Goal: Find specific page/section: Find specific page/section

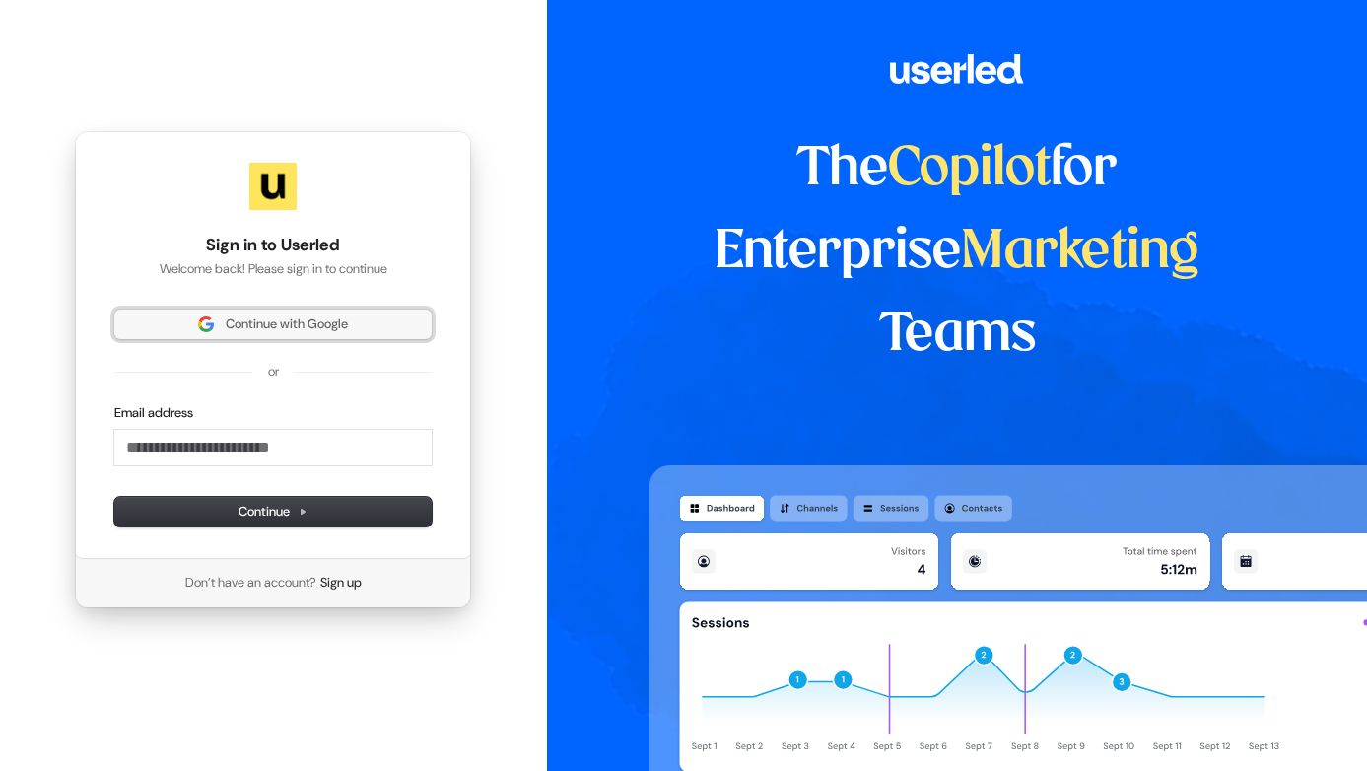
click at [265, 312] on button "Continue with Google" at bounding box center [272, 325] width 317 height 30
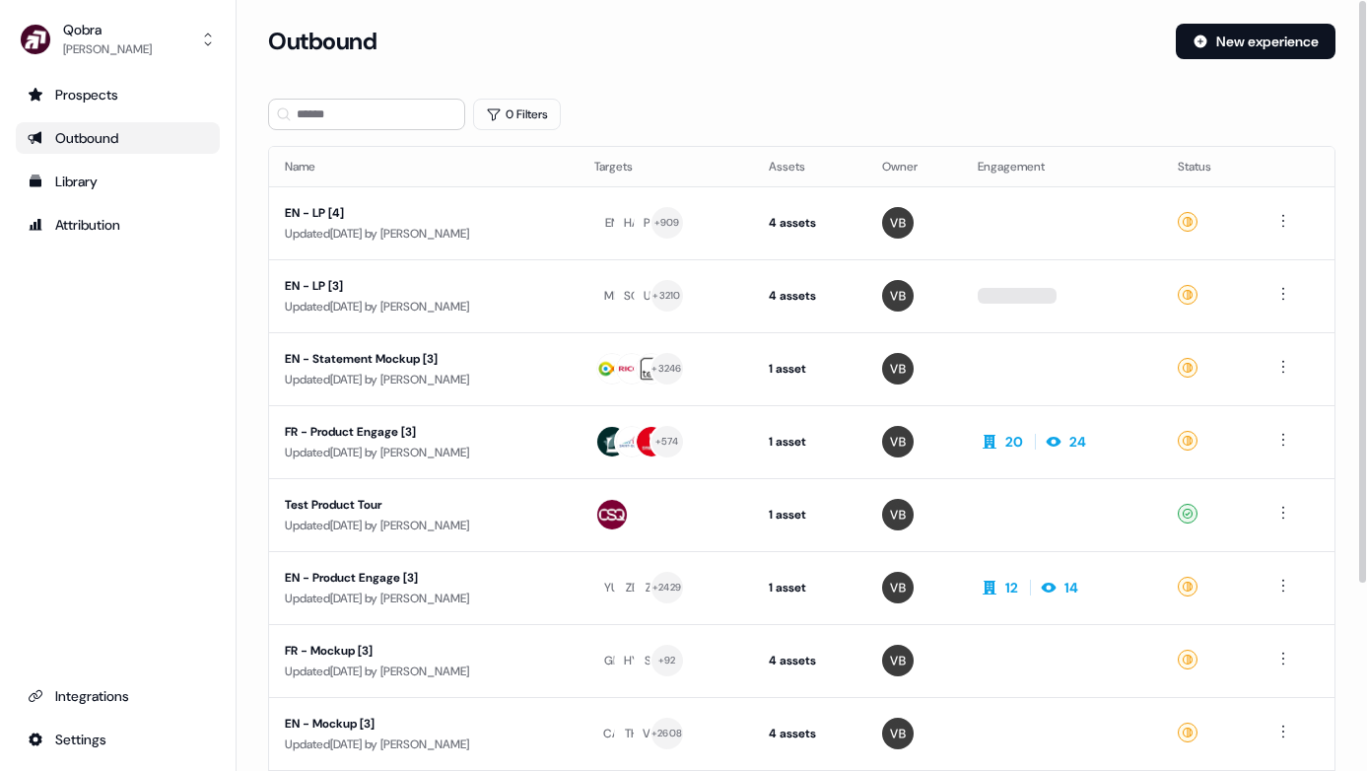
click at [135, 125] on link "Outbound" at bounding box center [118, 138] width 204 height 32
click at [138, 112] on ul "Prospects Outbound Library Attribution" at bounding box center [118, 160] width 204 height 162
click at [138, 111] on ul "Prospects Outbound Library Attribution" at bounding box center [118, 160] width 204 height 162
click at [127, 107] on link "Prospects" at bounding box center [118, 95] width 204 height 32
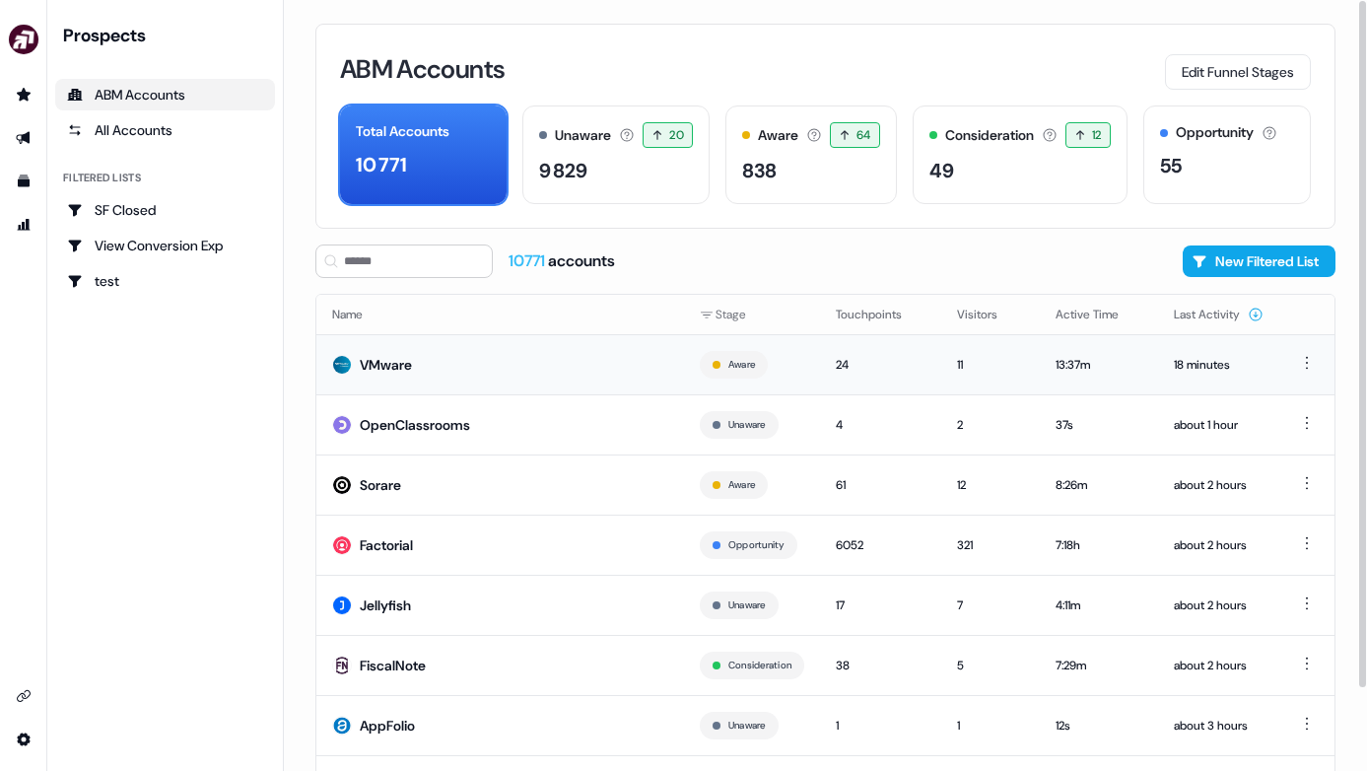
click at [518, 383] on td "VMware" at bounding box center [500, 364] width 368 height 60
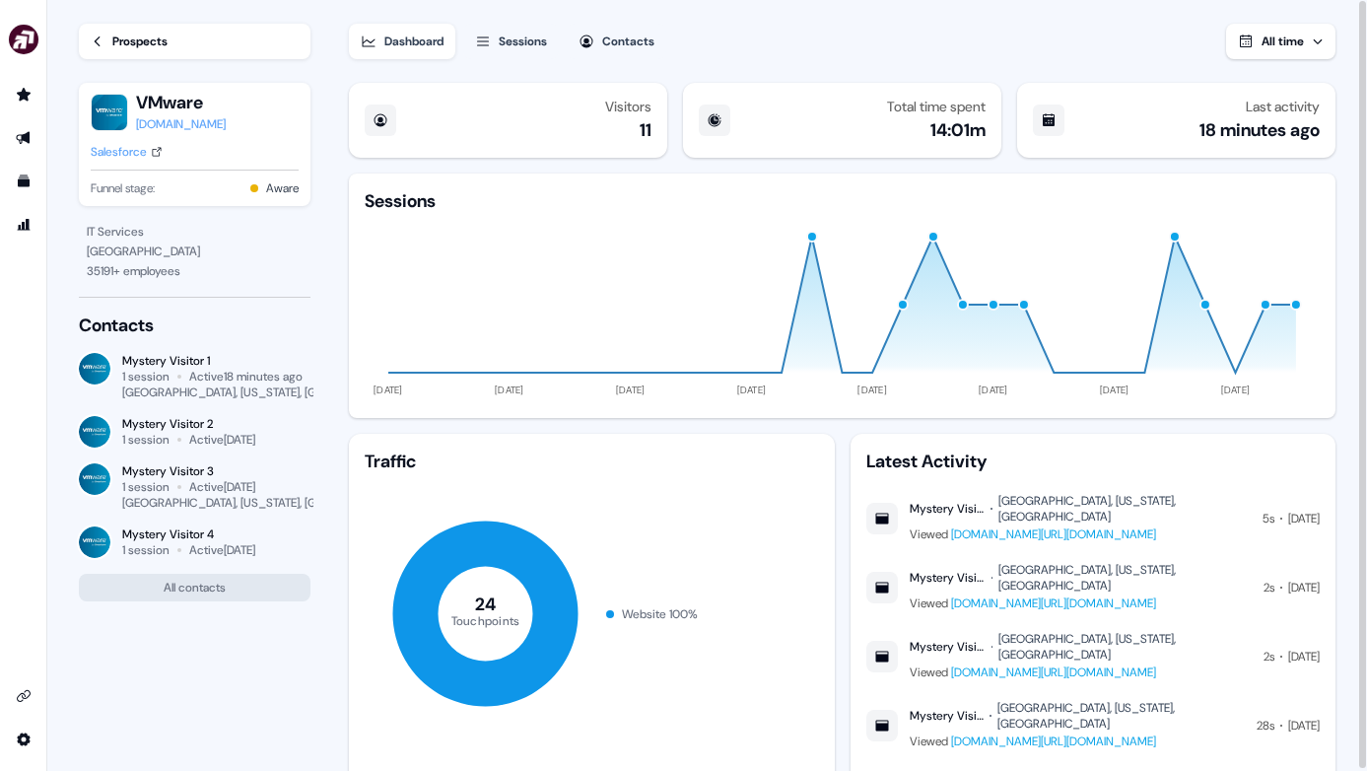
click at [98, 39] on icon at bounding box center [98, 42] width 14 height 14
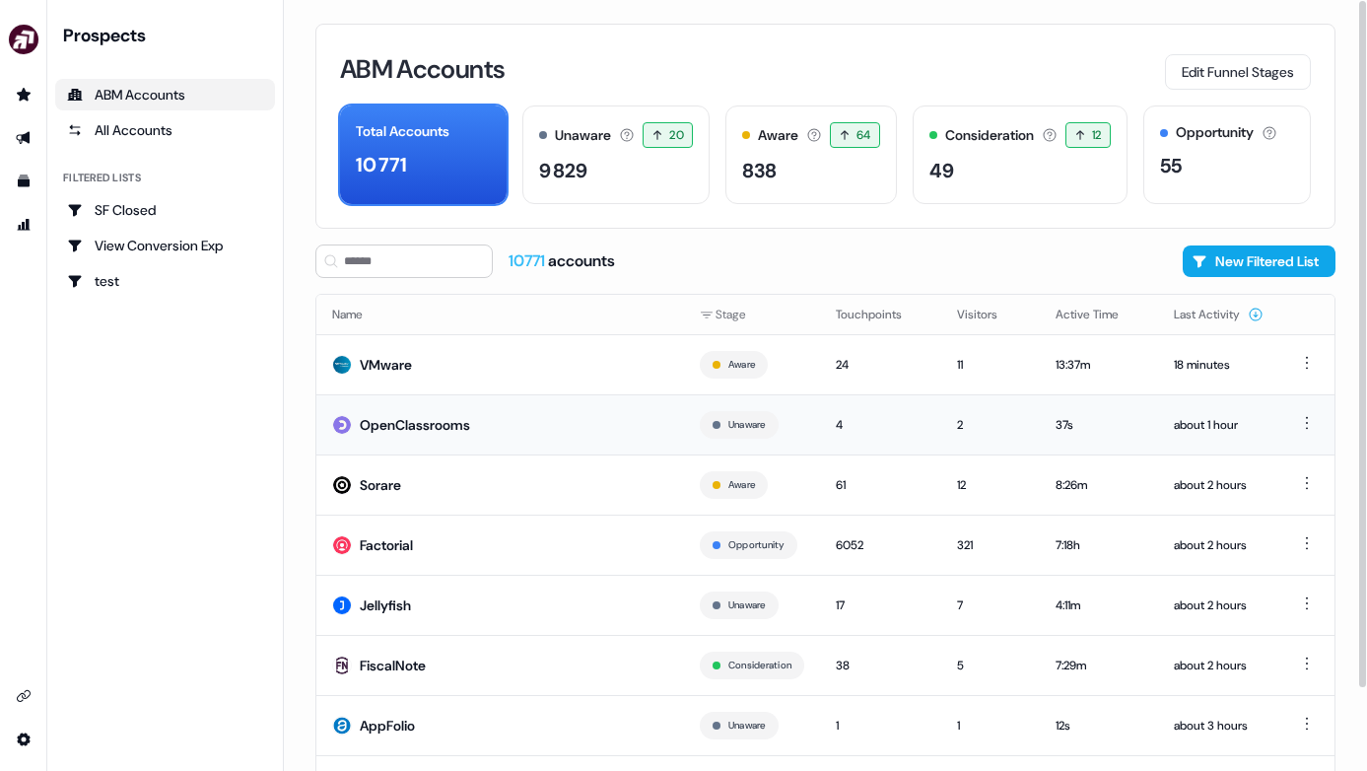
click at [522, 416] on td "OpenClassrooms" at bounding box center [500, 424] width 368 height 60
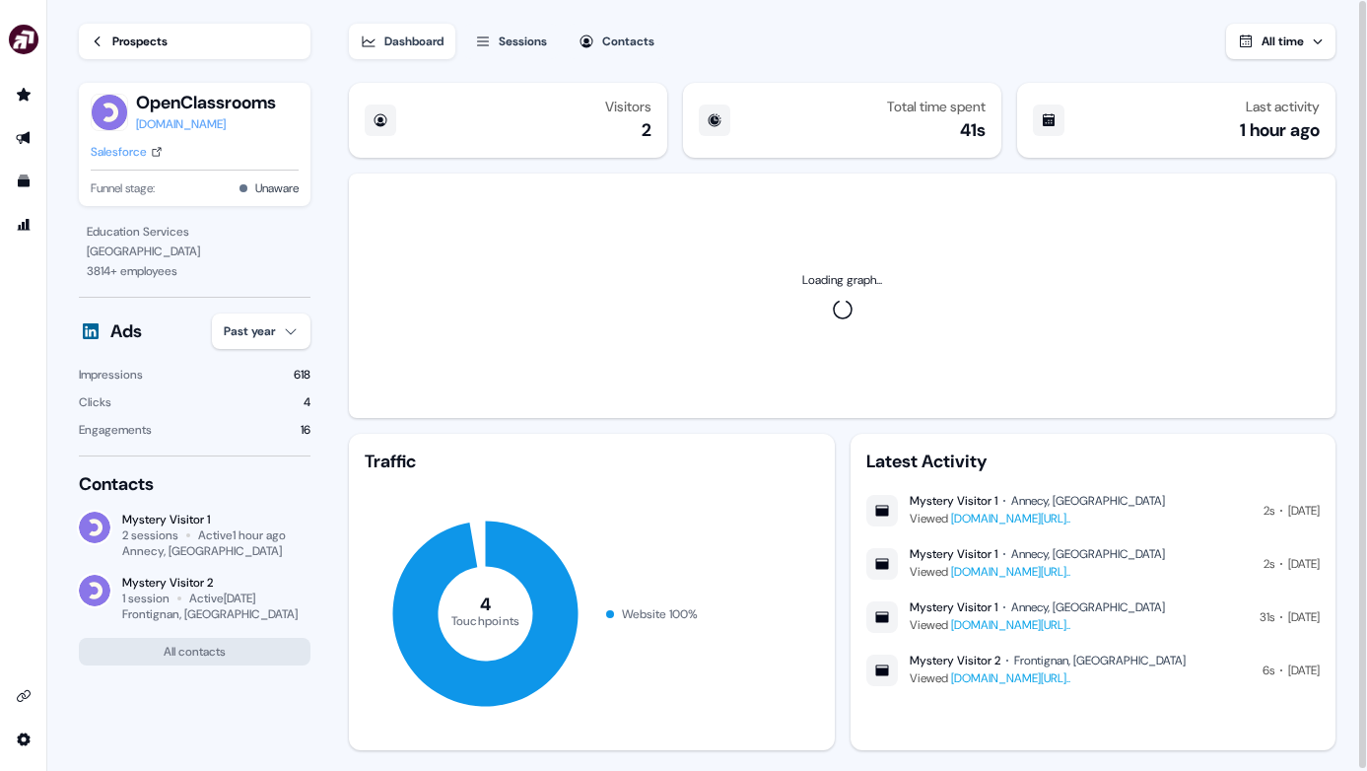
scroll to position [33, 0]
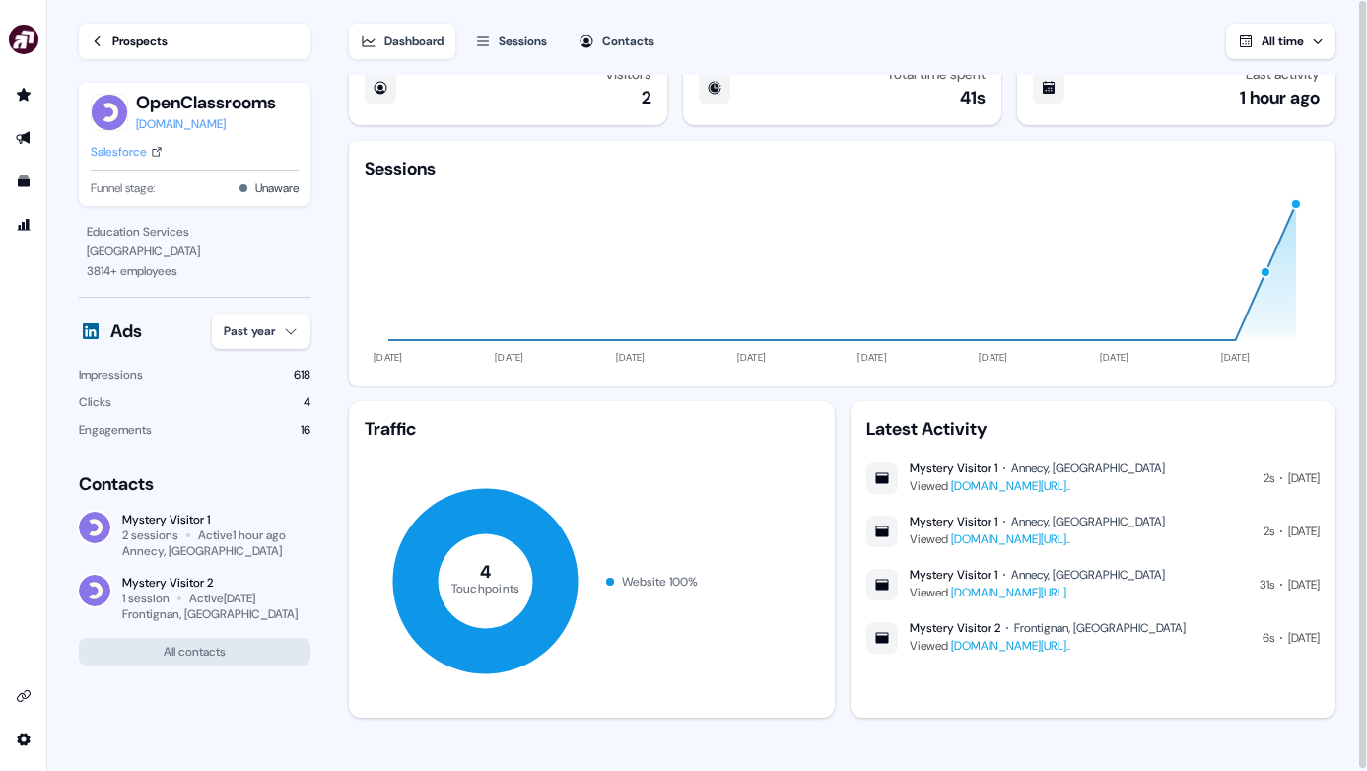
click at [178, 29] on link "Prospects" at bounding box center [195, 41] width 232 height 35
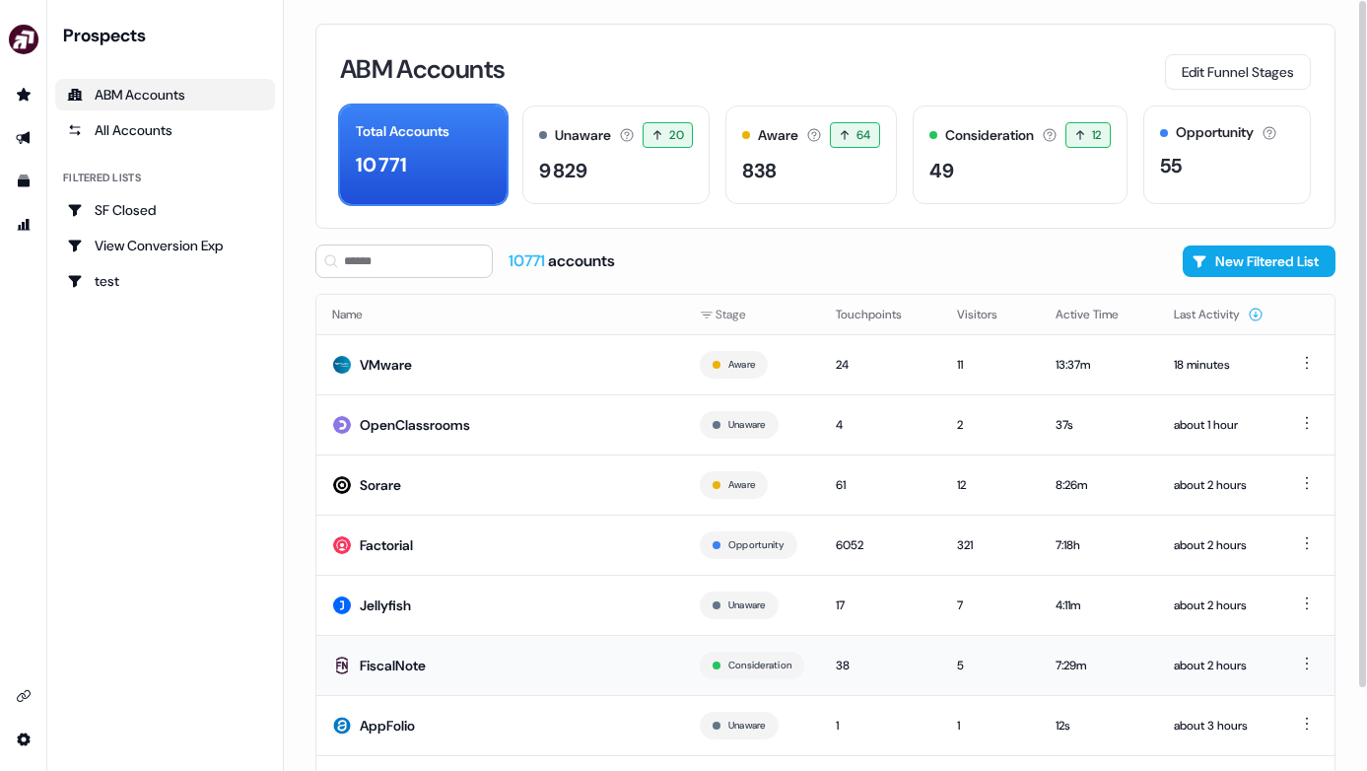
scroll to position [92, 0]
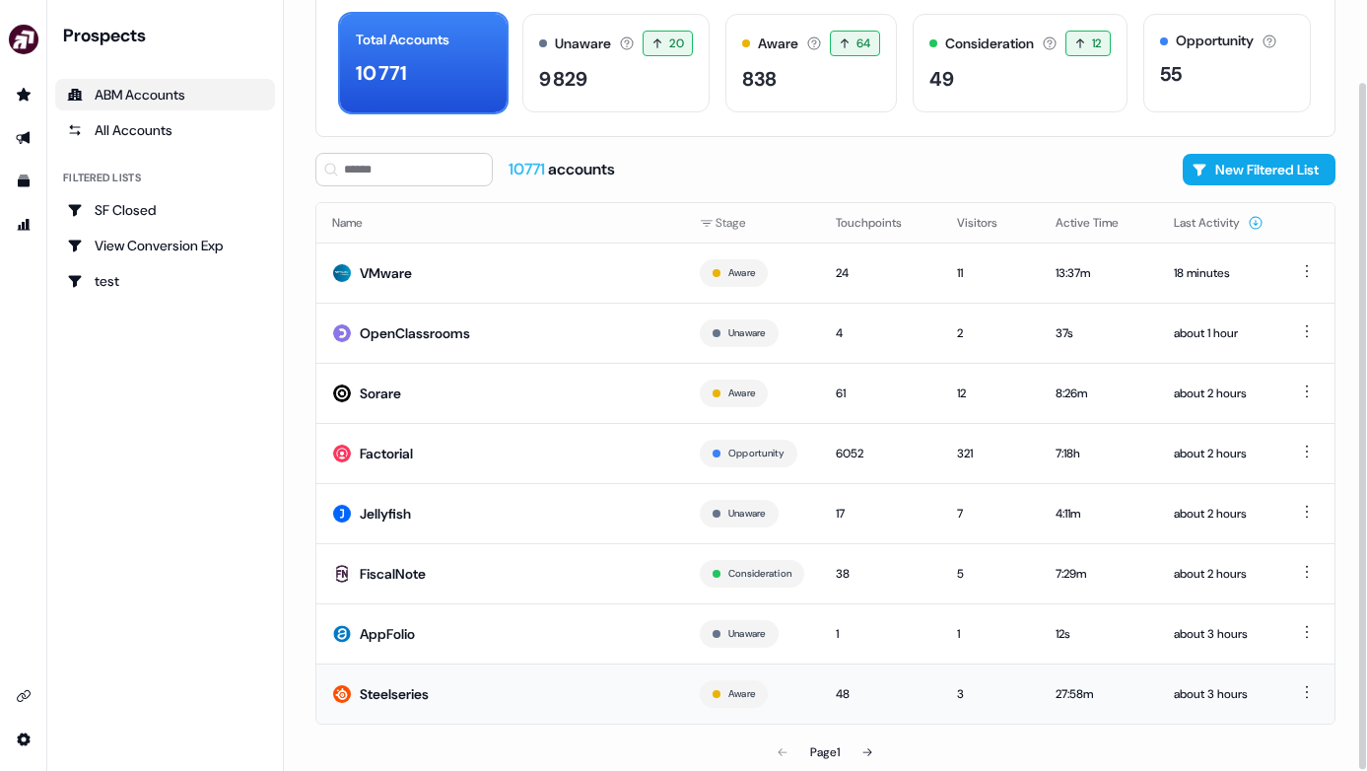
click at [836, 694] on div "48" at bounding box center [881, 694] width 90 height 20
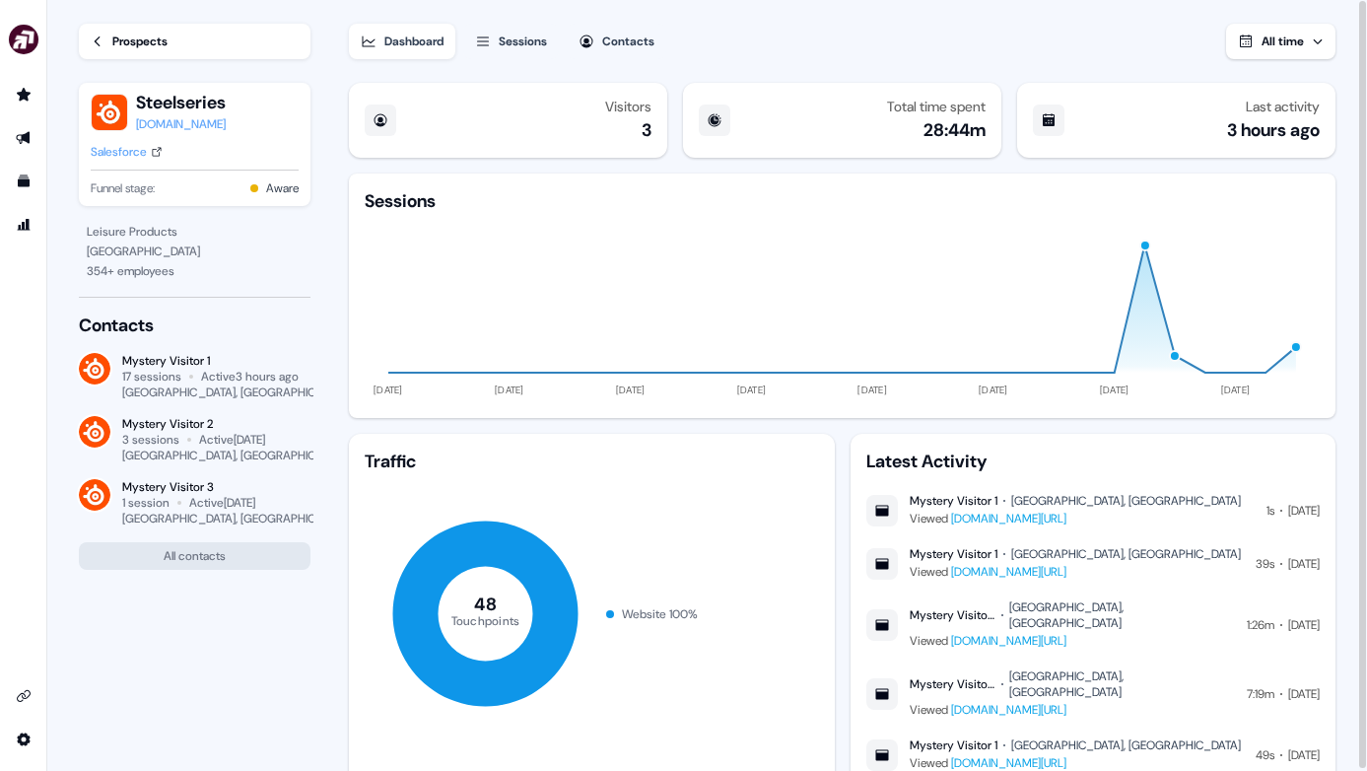
click at [201, 35] on link "Prospects" at bounding box center [195, 41] width 232 height 35
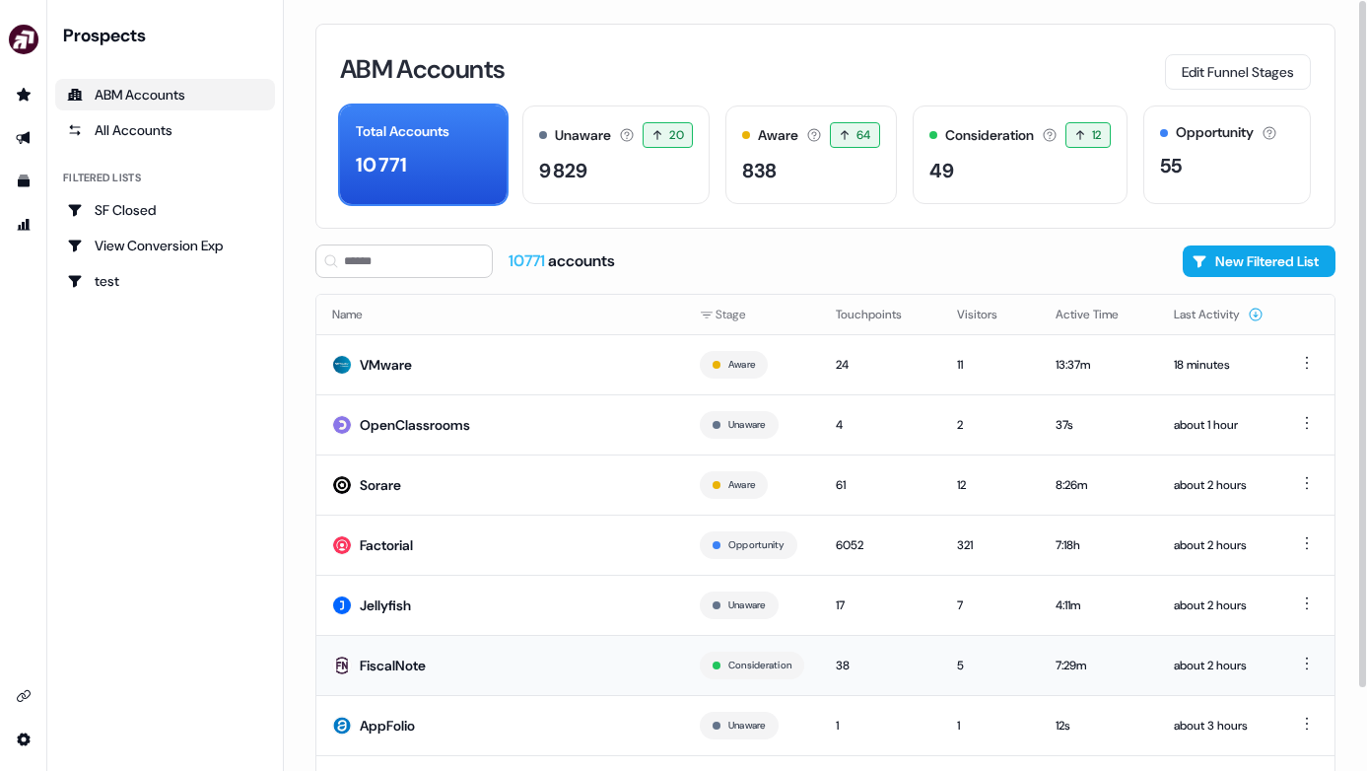
scroll to position [92, 0]
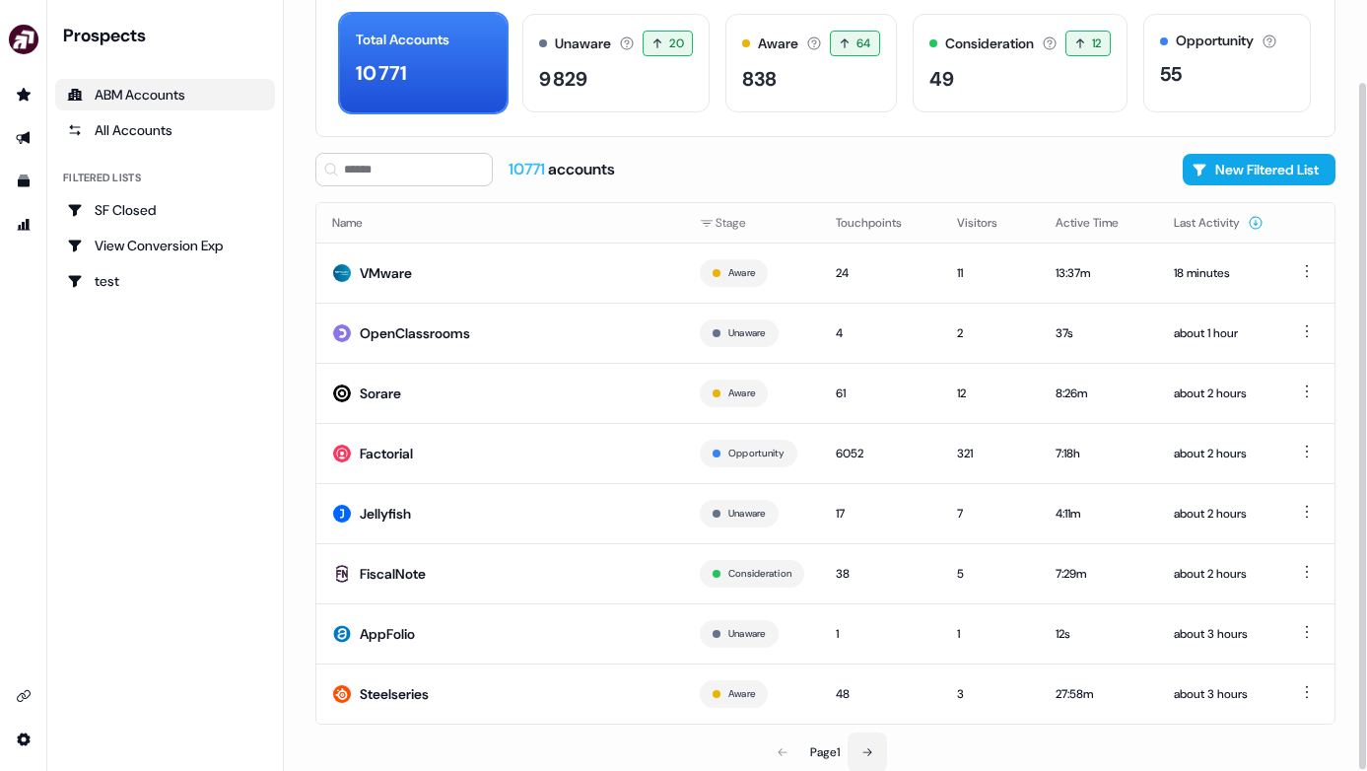
click at [868, 749] on icon at bounding box center [868, 752] width 12 height 12
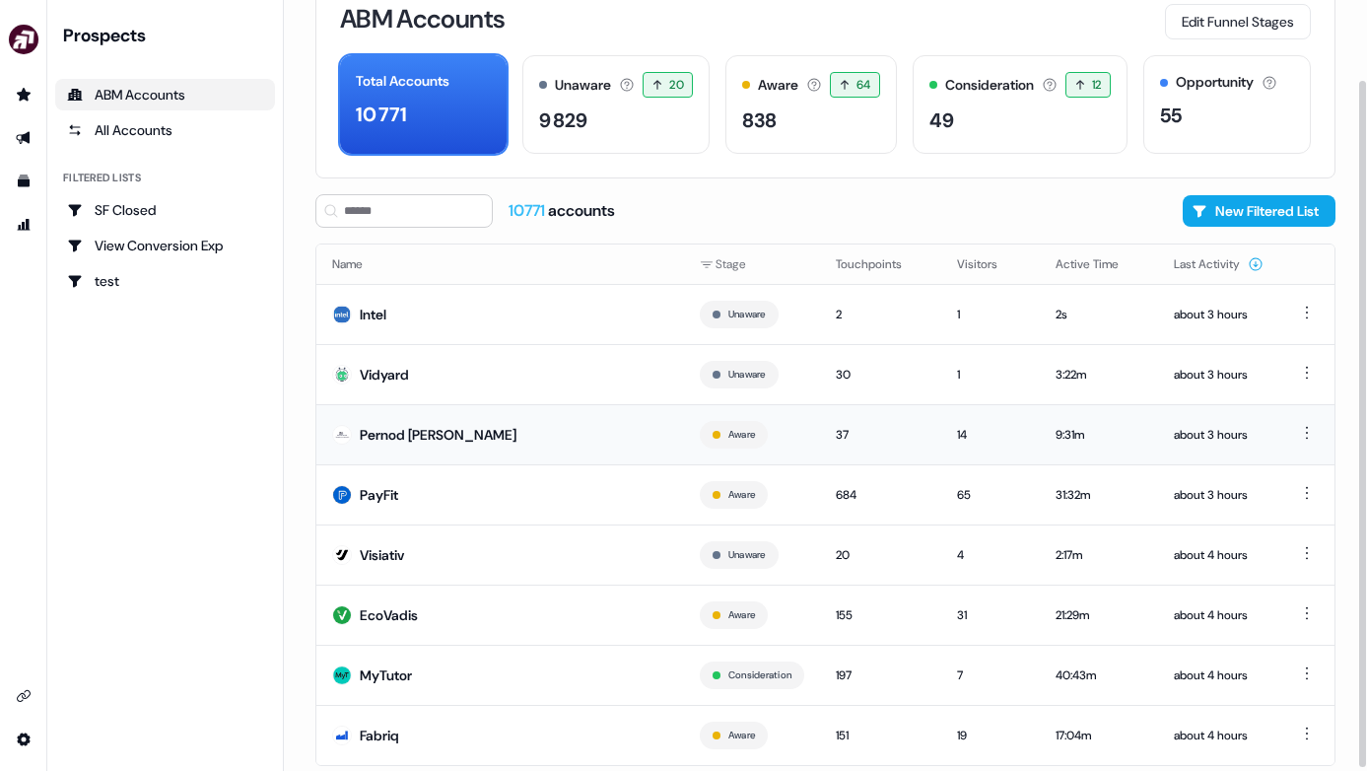
scroll to position [92, 0]
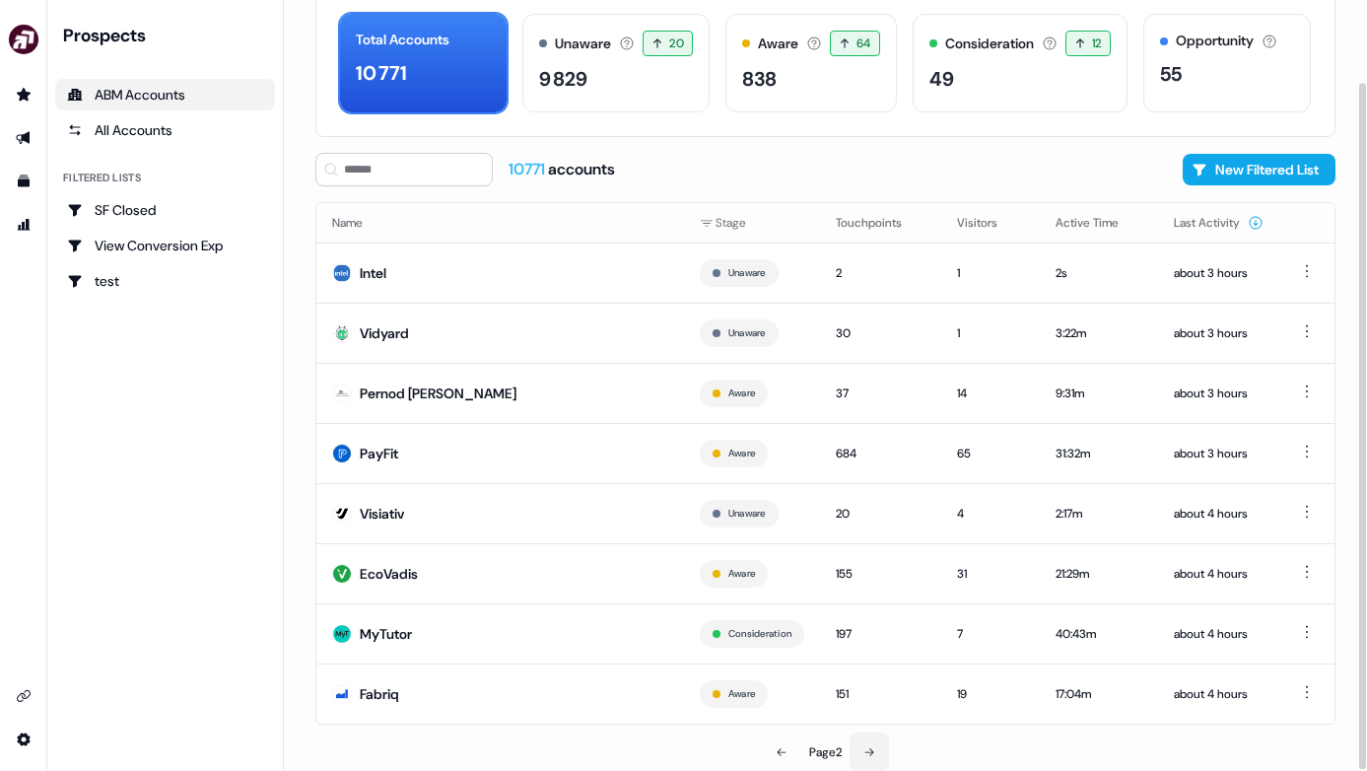
click at [875, 746] on icon at bounding box center [870, 752] width 12 height 12
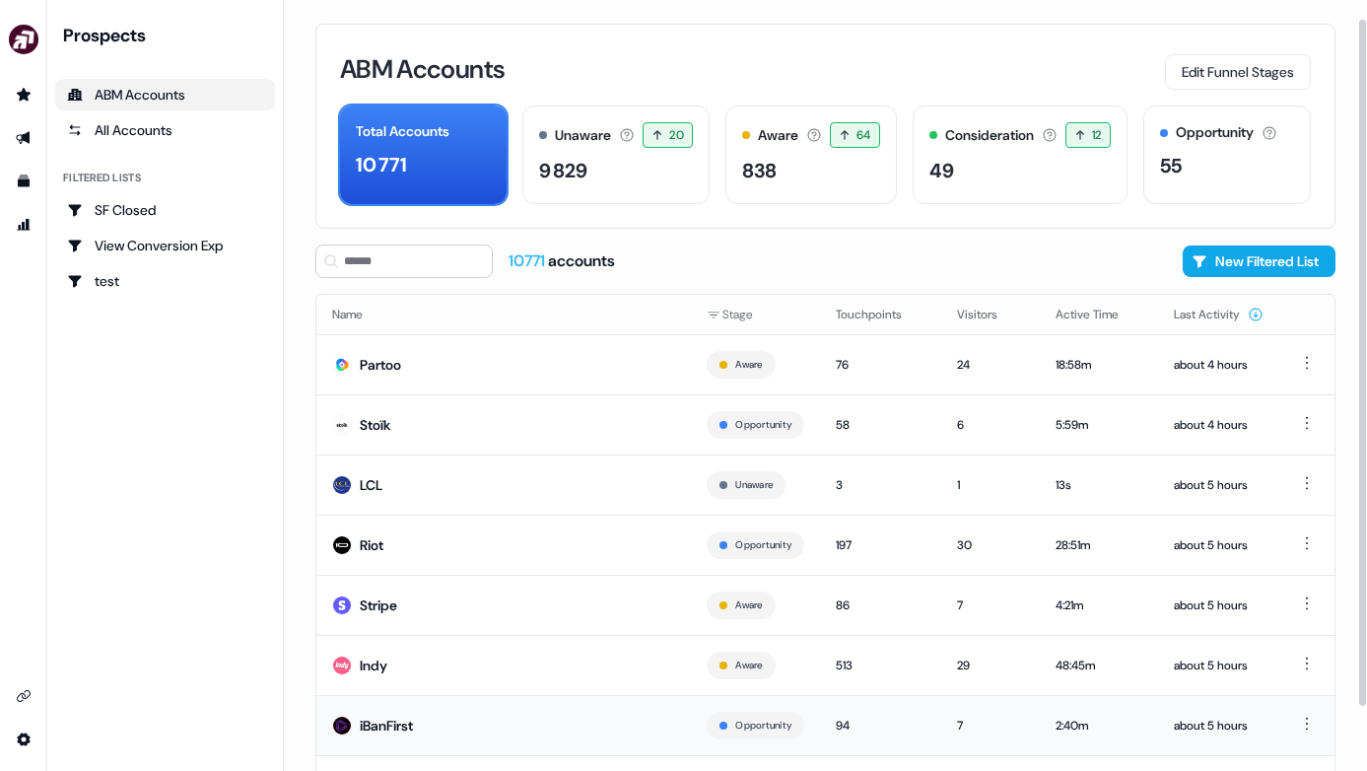
scroll to position [92, 0]
